Goal: Transaction & Acquisition: Obtain resource

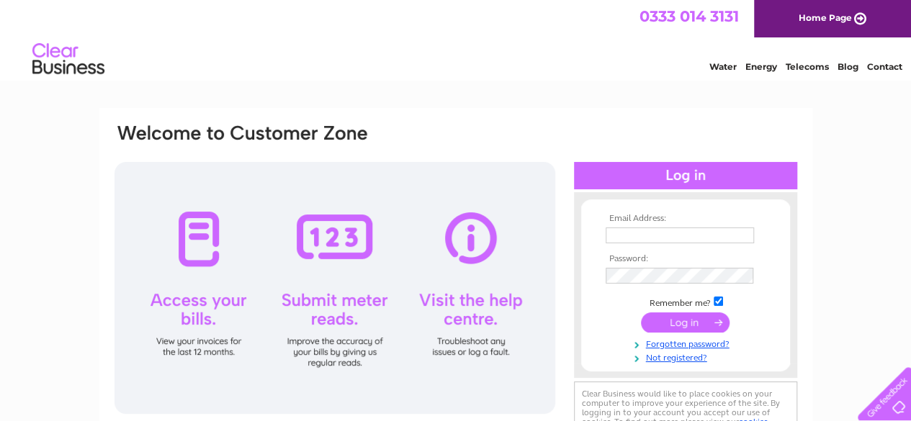
type input "[EMAIL_ADDRESS][DOMAIN_NAME]"
drag, startPoint x: 696, startPoint y: 322, endPoint x: 686, endPoint y: 310, distance: 15.8
click at [694, 315] on input "submit" at bounding box center [685, 323] width 89 height 20
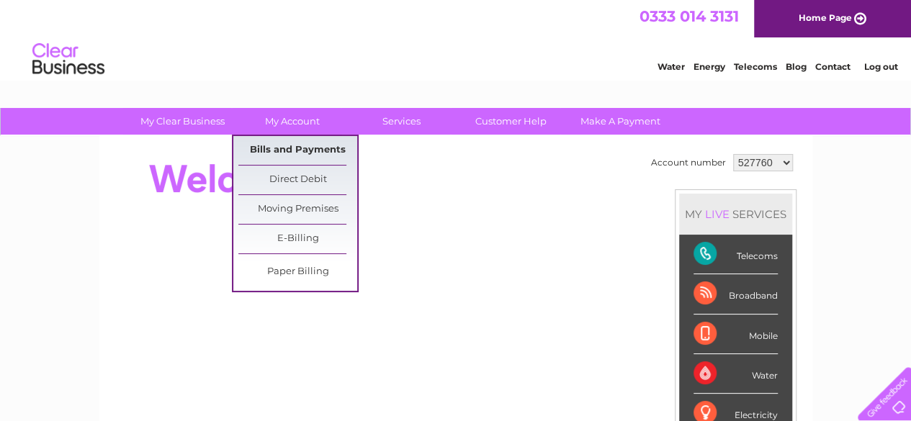
click at [297, 149] on link "Bills and Payments" at bounding box center [297, 150] width 119 height 29
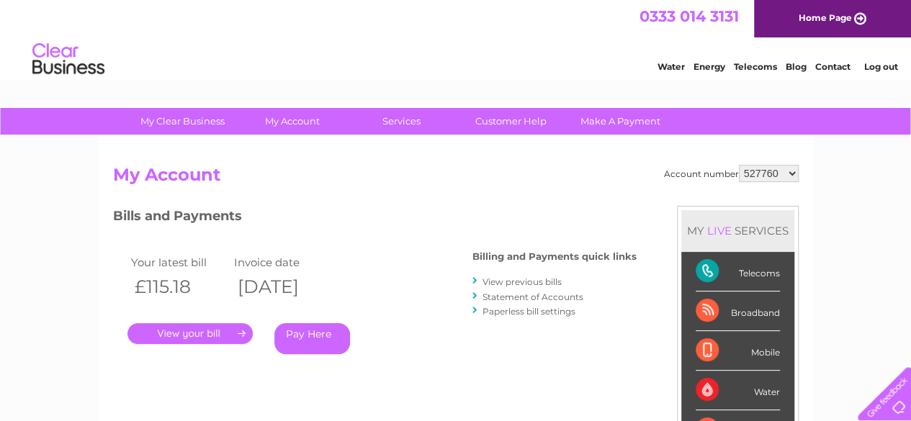
click at [794, 173] on select "527760 906352 1143836" at bounding box center [769, 173] width 60 height 17
select select "1143836"
click at [740, 165] on select "527760 906352 1143836" at bounding box center [769, 173] width 60 height 17
click at [179, 331] on link "." at bounding box center [189, 333] width 125 height 21
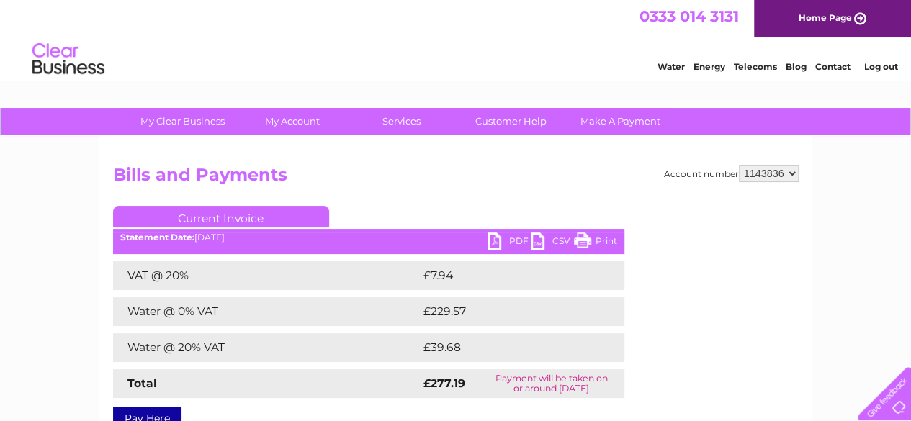
click at [500, 241] on link "PDF" at bounding box center [509, 243] width 43 height 21
